Goal: Information Seeking & Learning: Learn about a topic

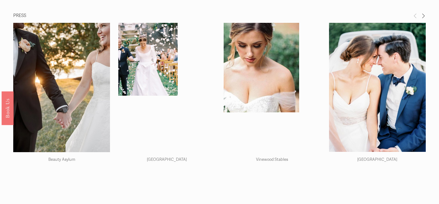
scroll to position [31, 0]
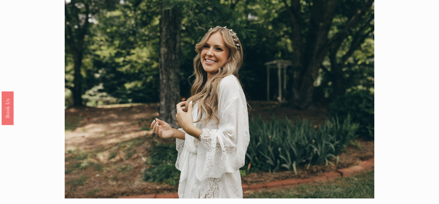
scroll to position [21, 0]
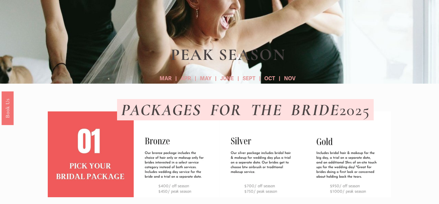
scroll to position [2, 0]
